Goal: Use online tool/utility: Utilize a website feature to perform a specific function

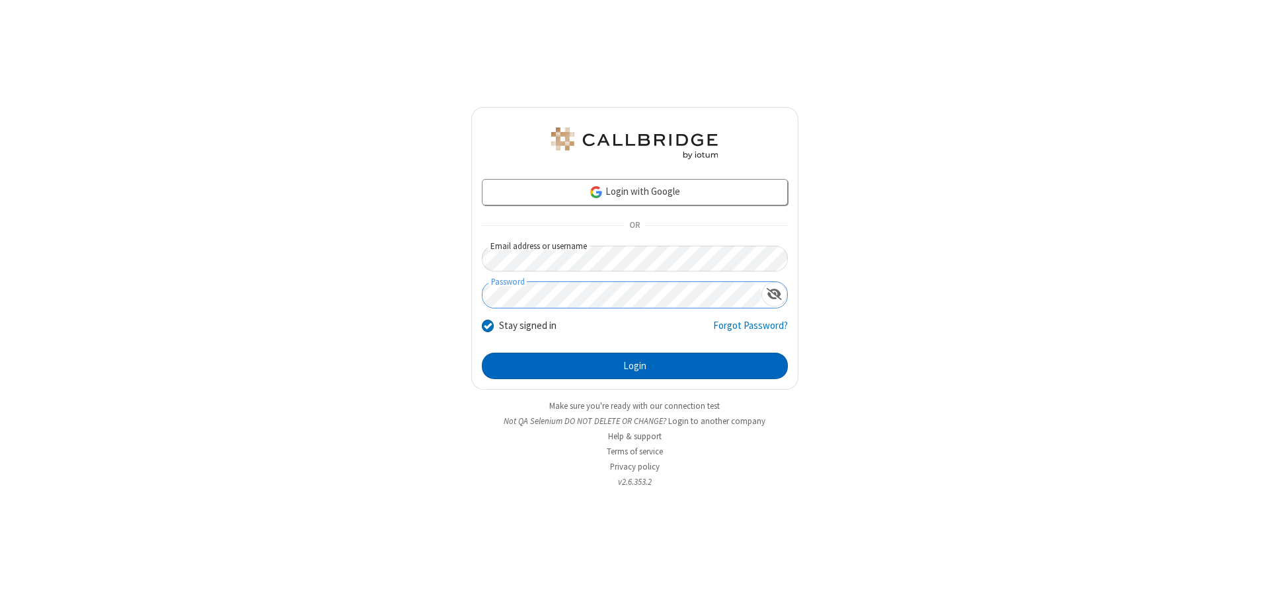
click at [634, 366] on button "Login" at bounding box center [635, 366] width 306 height 26
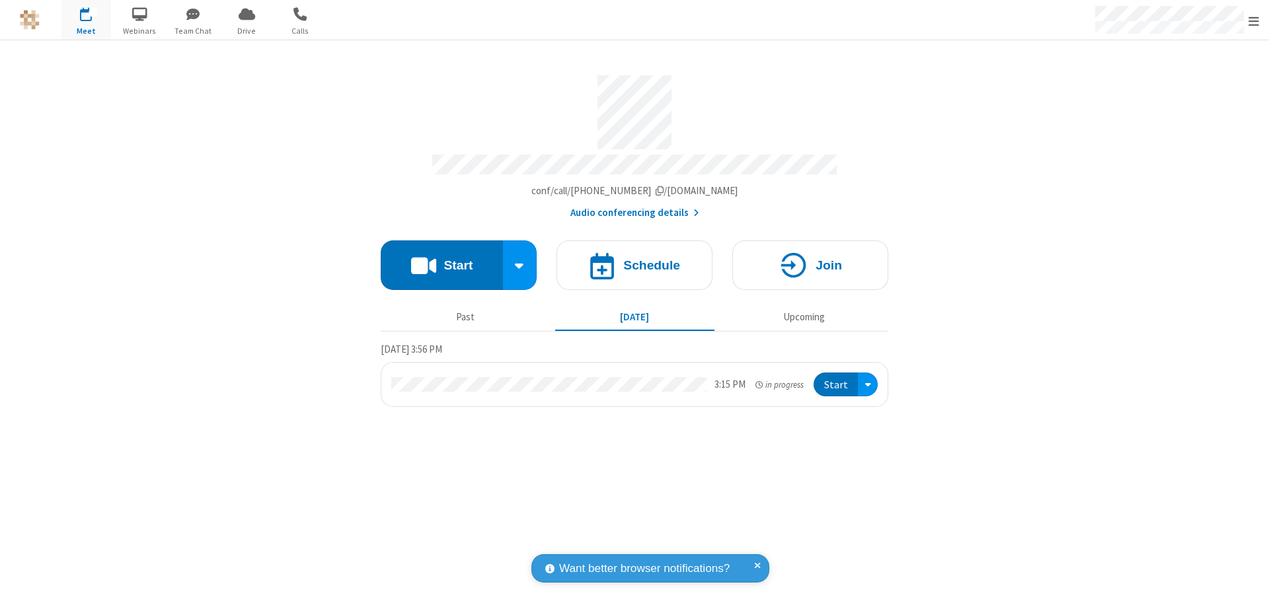
click at [441, 259] on button "Start" at bounding box center [442, 266] width 122 height 50
